Goal: Information Seeking & Learning: Learn about a topic

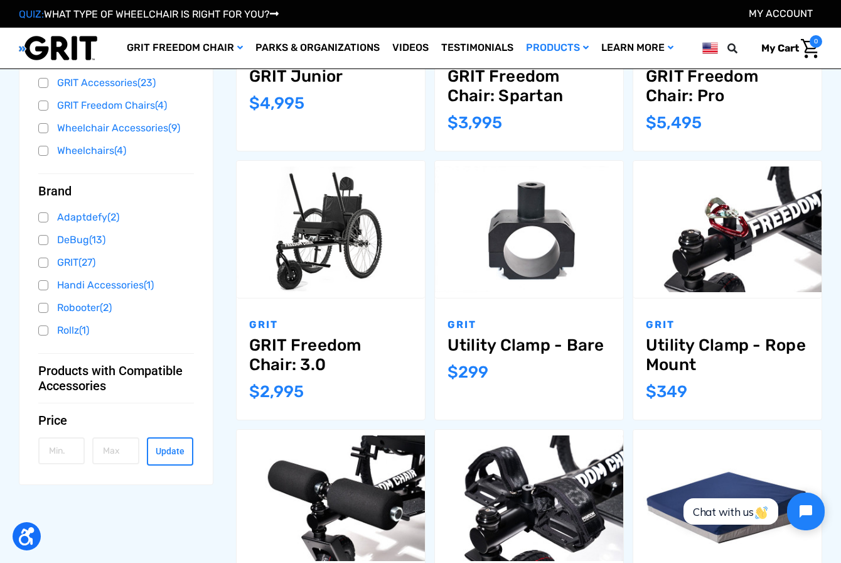
scroll to position [377, 0]
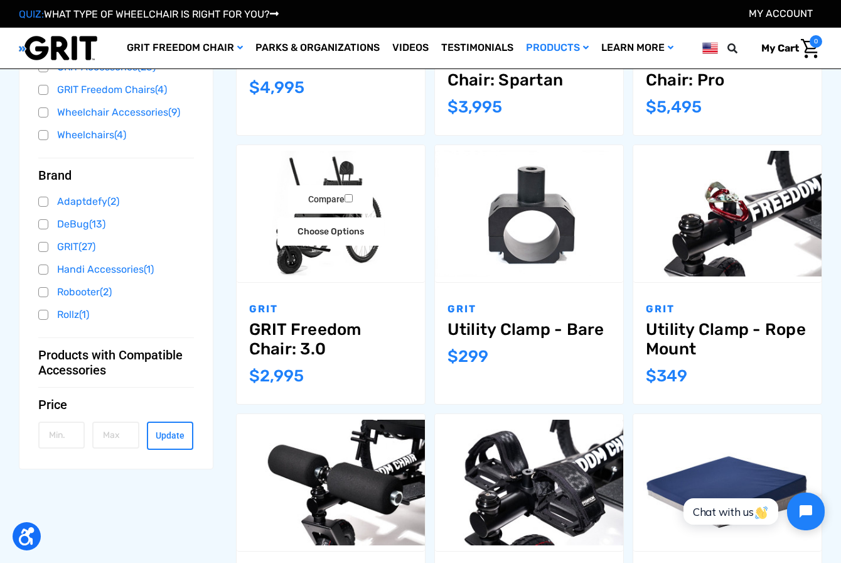
click at [337, 324] on link "GRIT Freedom Chair: 3.0" at bounding box center [330, 339] width 163 height 39
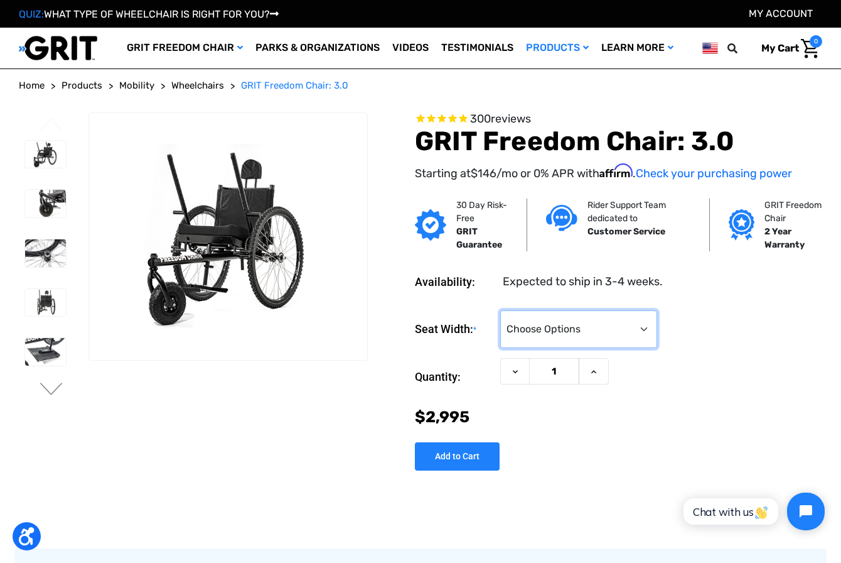
click at [539, 326] on select "Choose Options 16" 18" 20"" at bounding box center [578, 329] width 157 height 38
click at [227, 446] on section "Previous Next" at bounding box center [193, 283] width 358 height 343
click at [191, 87] on span "Wheelchairs" at bounding box center [197, 85] width 53 height 11
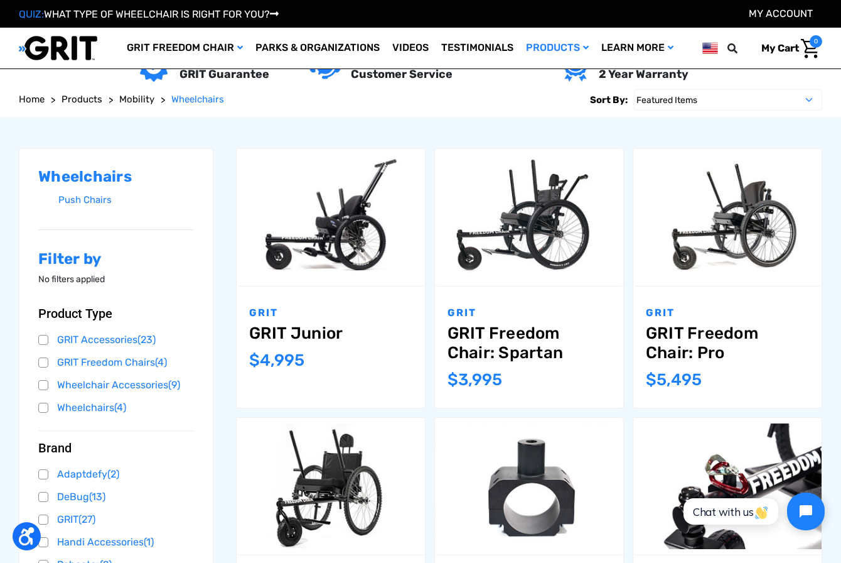
scroll to position [124, 0]
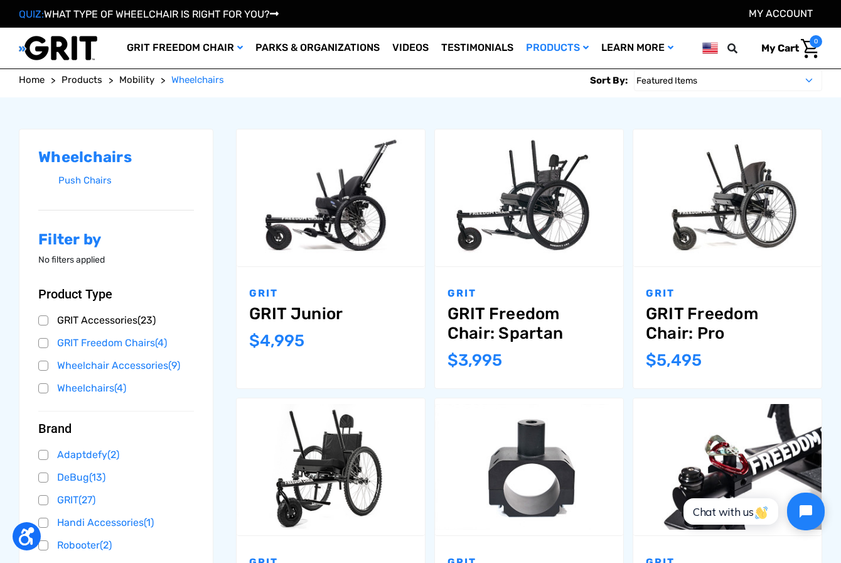
click at [77, 323] on link "GRIT Accessories (23)" at bounding box center [116, 320] width 156 height 19
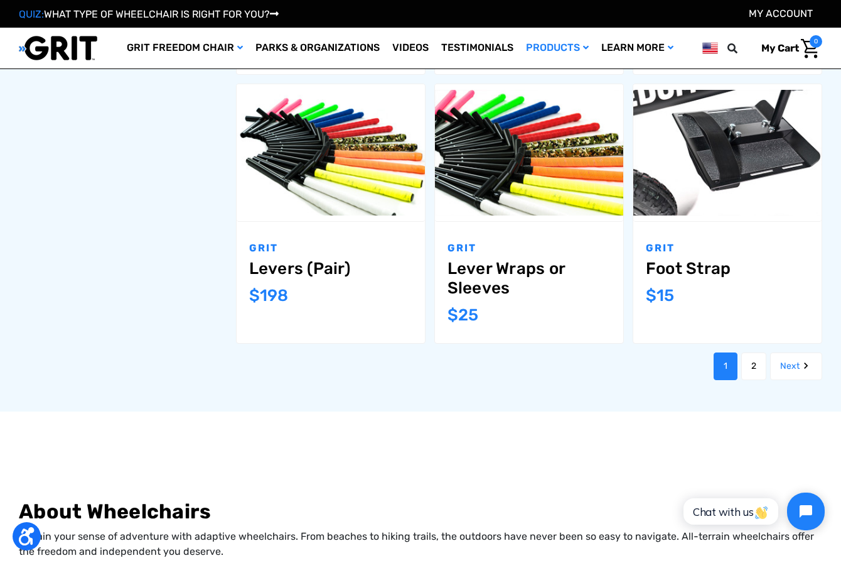
scroll to position [1256, 0]
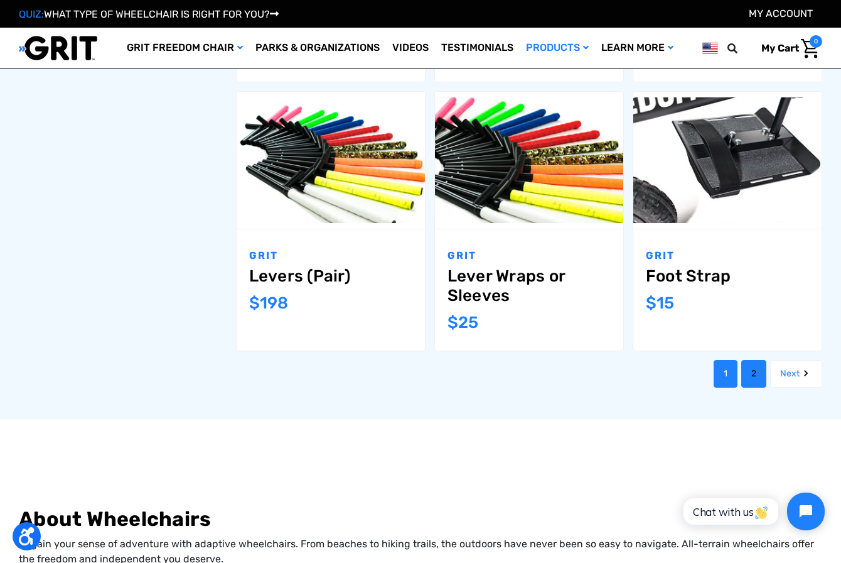
click at [745, 360] on link "2" at bounding box center [753, 374] width 25 height 28
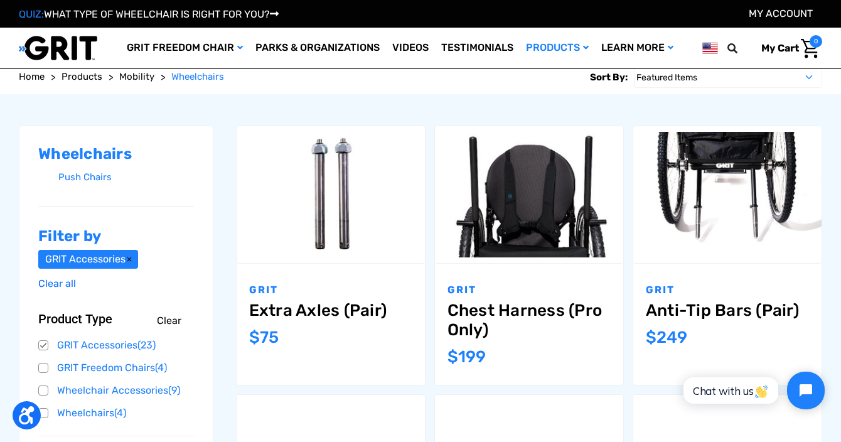
scroll to position [135, 0]
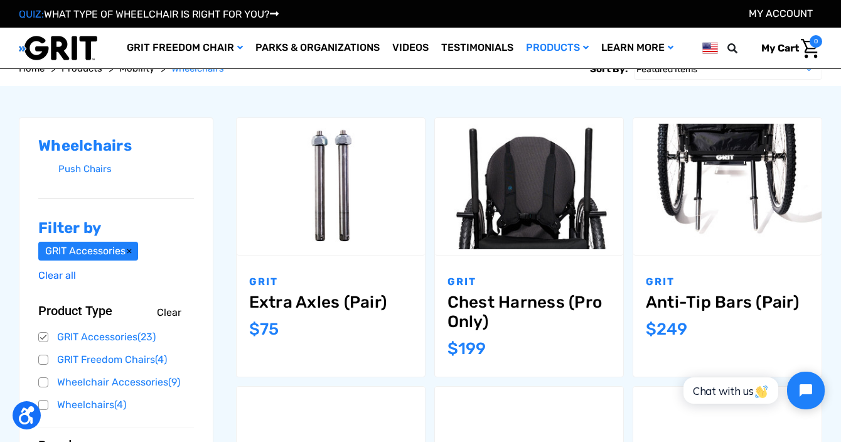
drag, startPoint x: 207, startPoint y: 229, endPoint x: 94, endPoint y: 148, distance: 139.9
click at [94, 148] on h2 "Wheelchairs" at bounding box center [116, 146] width 156 height 18
drag, startPoint x: 88, startPoint y: 150, endPoint x: 80, endPoint y: 163, distance: 15.5
click at [80, 163] on div "Wheelchairs Push Chairs" at bounding box center [116, 157] width 156 height 41
click at [80, 163] on link "Push Chairs" at bounding box center [126, 169] width 136 height 18
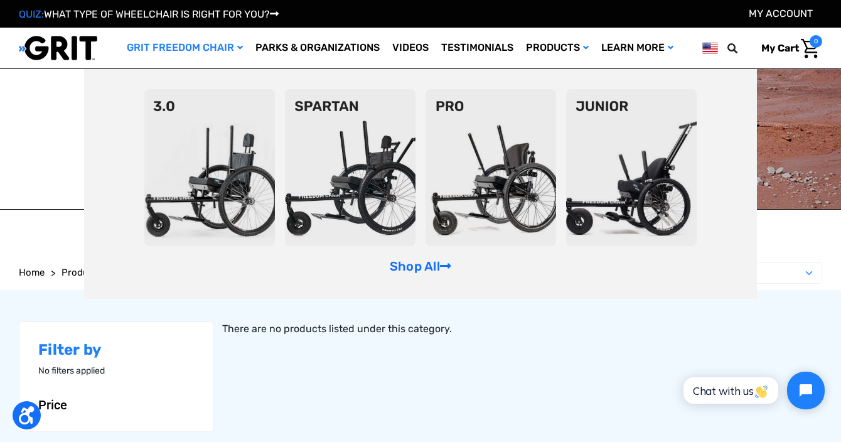
click at [201, 53] on link "GRIT Freedom Chair" at bounding box center [185, 48] width 129 height 41
click at [199, 151] on img at bounding box center [209, 167] width 131 height 157
